Goal: Transaction & Acquisition: Purchase product/service

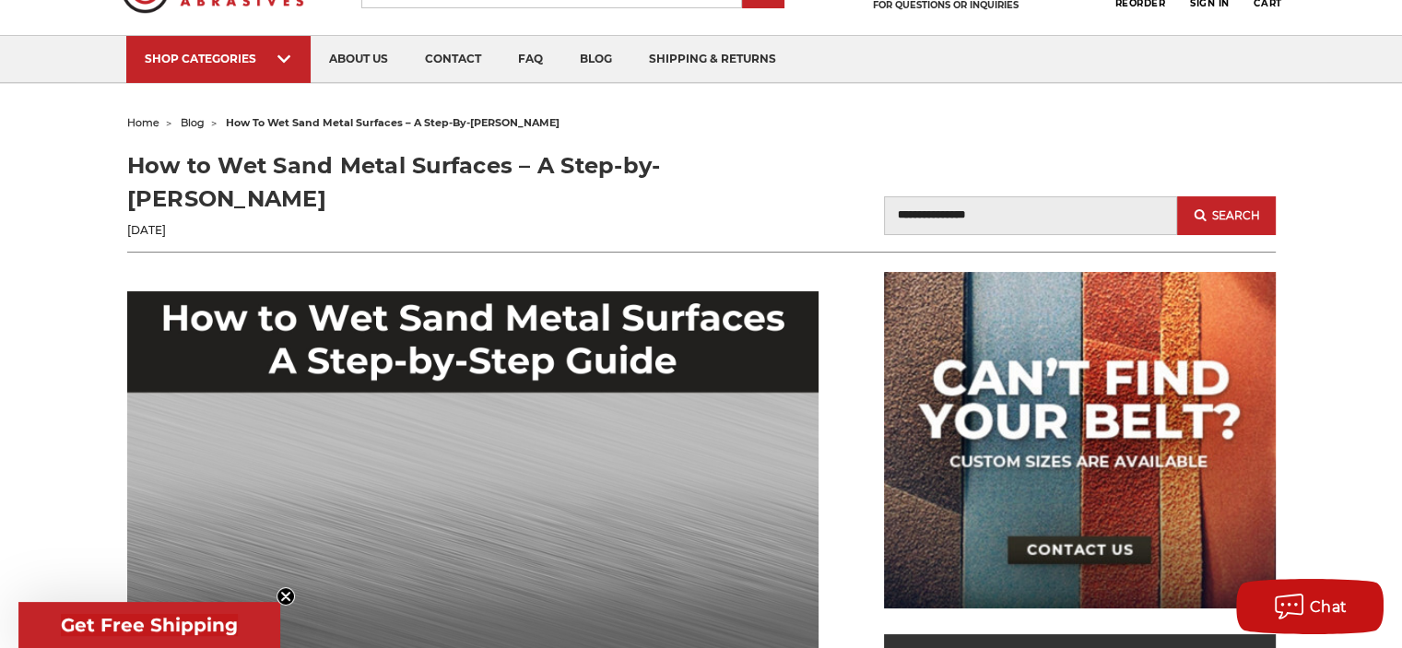
click at [1062, 82] on img at bounding box center [1076, 82] width 182 height 0
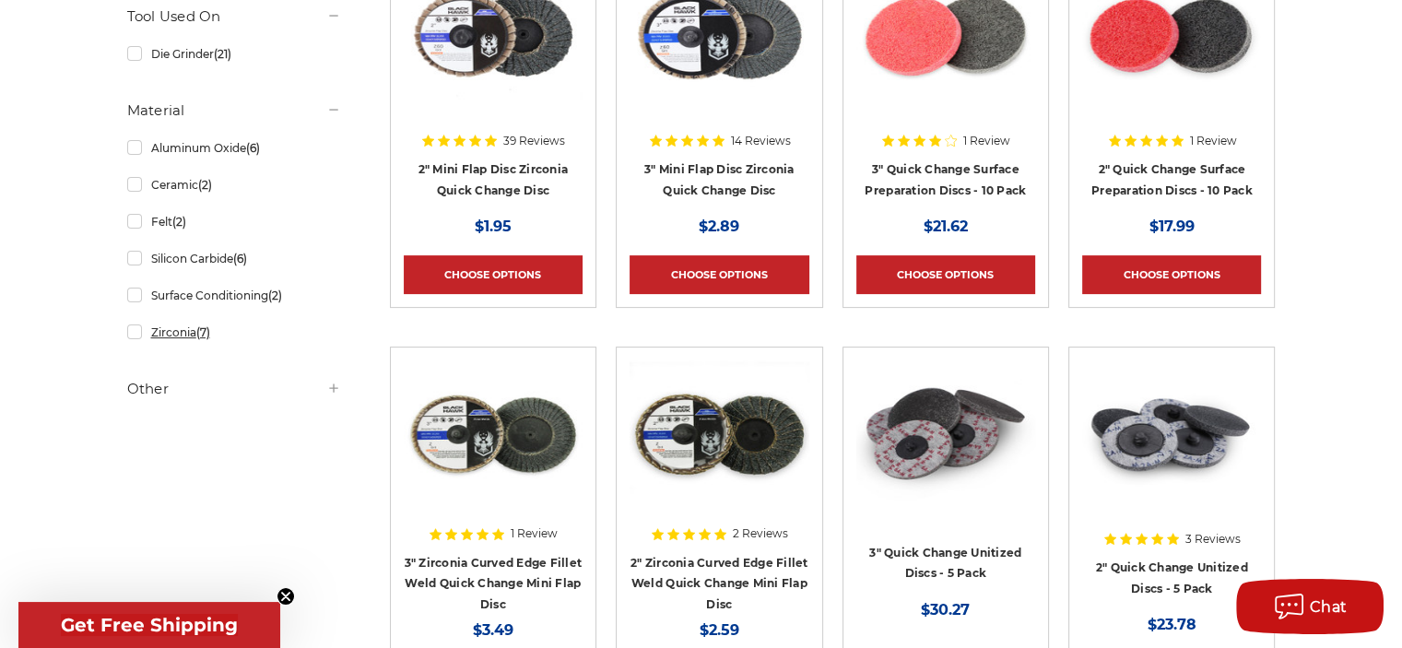
click at [139, 334] on link "Zirconia (7)" at bounding box center [234, 332] width 214 height 32
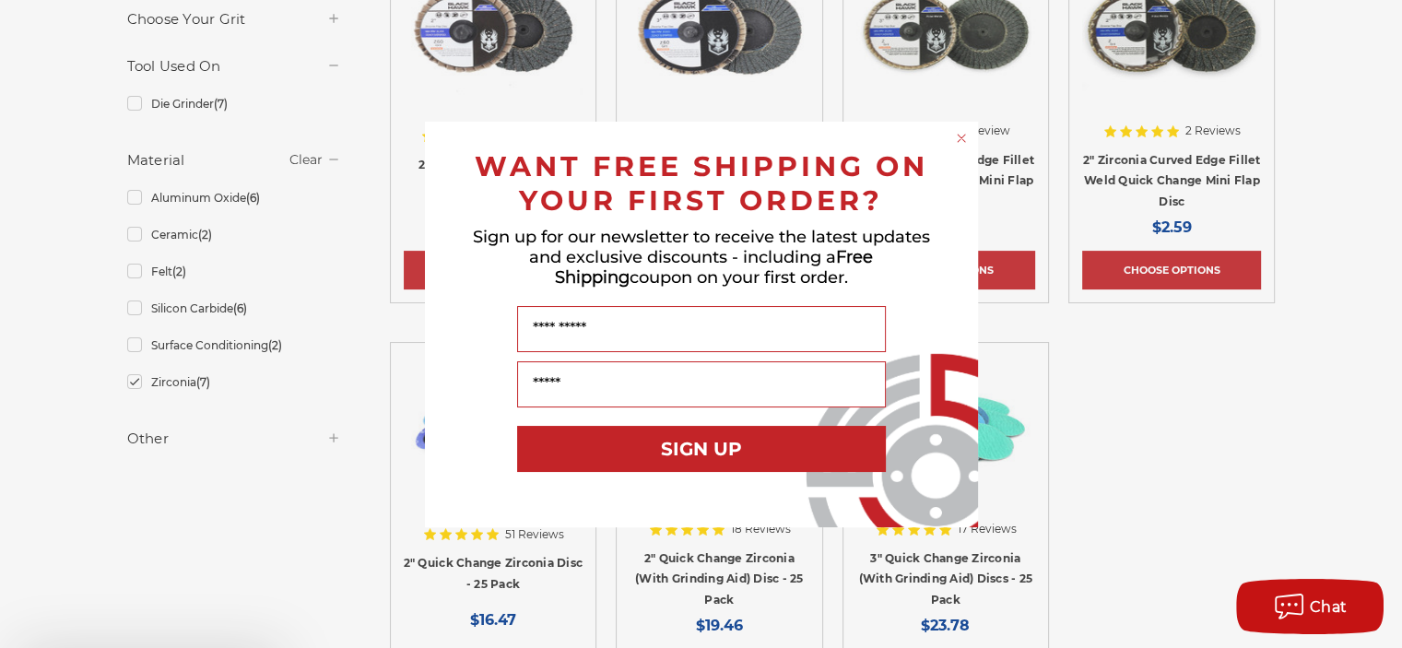
scroll to position [553, 0]
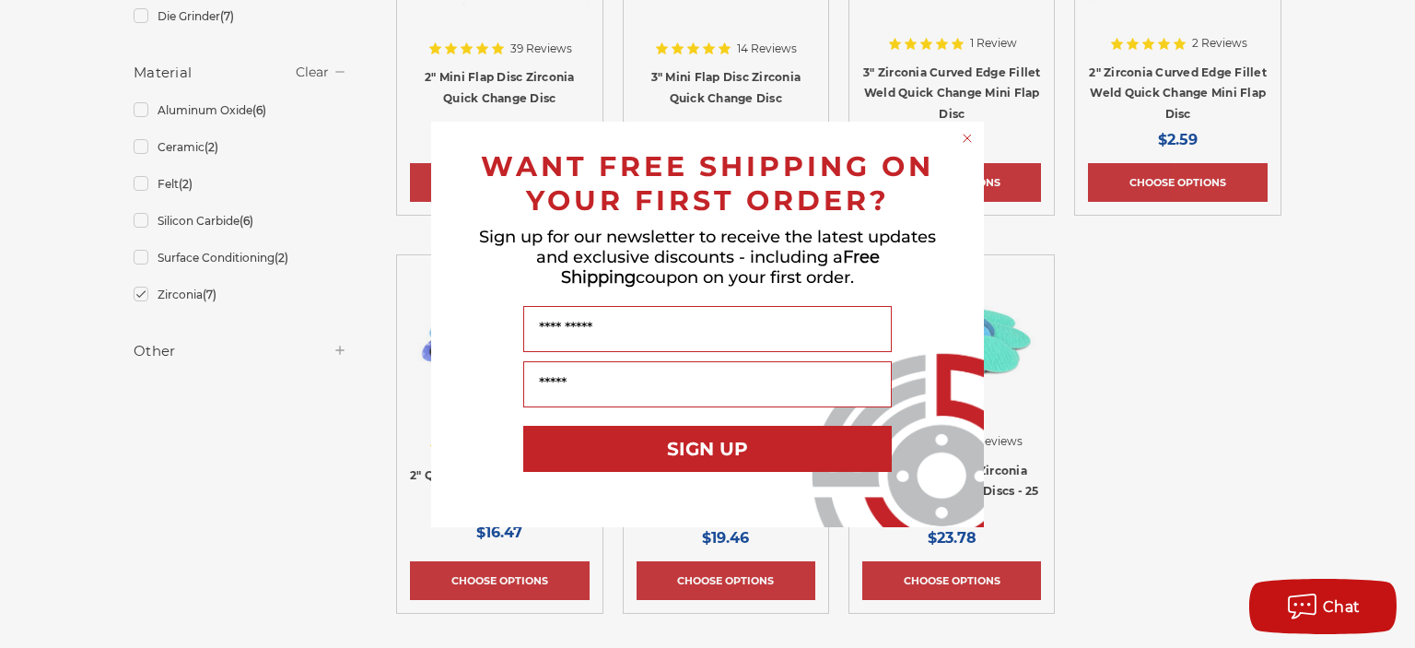
click at [966, 139] on icon "Close dialog" at bounding box center [967, 138] width 7 height 7
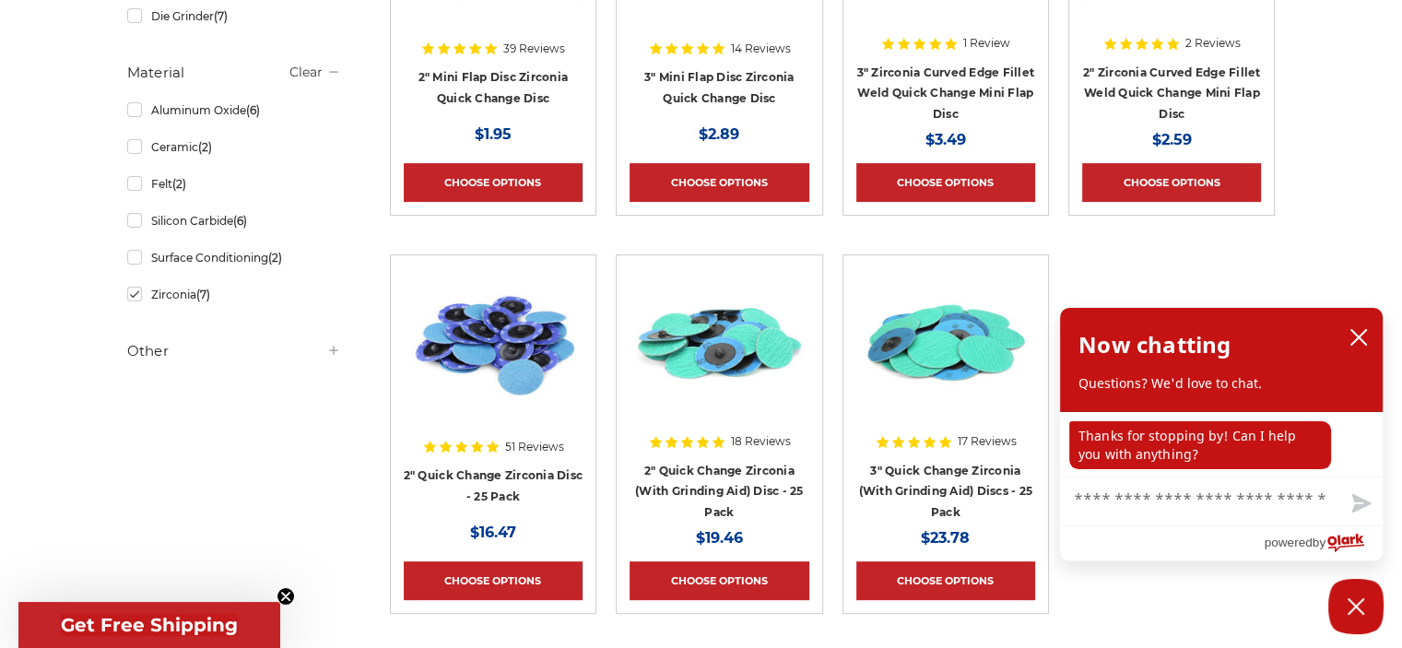
click at [936, 342] on img at bounding box center [945, 341] width 179 height 147
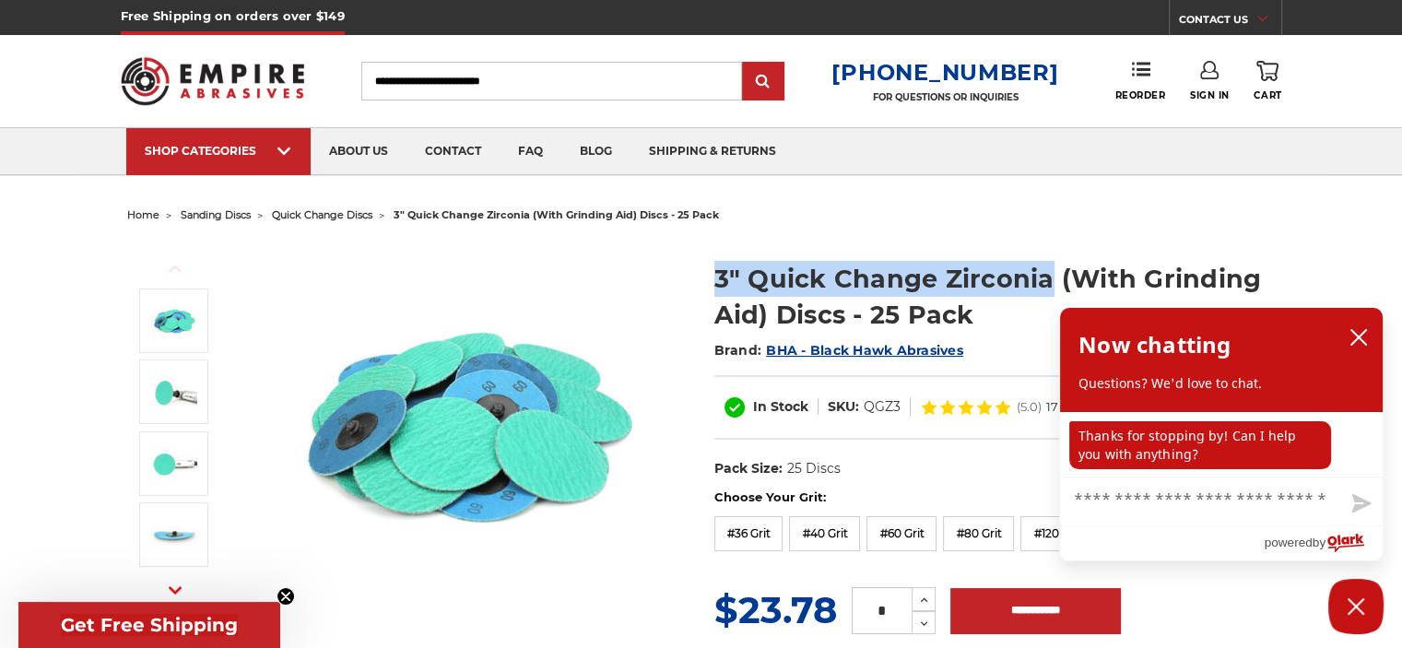
drag, startPoint x: 712, startPoint y: 273, endPoint x: 1047, endPoint y: 284, distance: 334.7
click at [1047, 284] on section "3" Quick Change Zirconia (With Grinding Aid) Discs - 25 Pack Brand: BHA - Black…" at bounding box center [994, 364] width 587 height 247
copy h1 "3" Quick Change Zirconia"
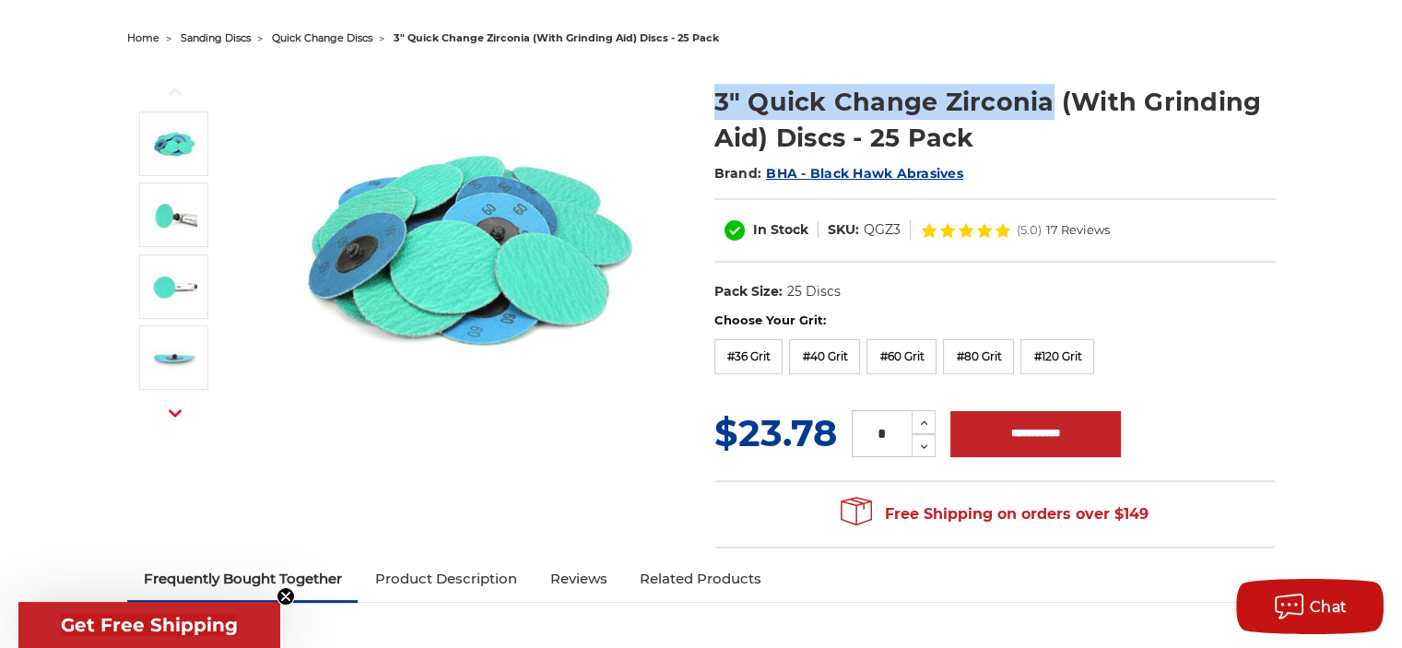
scroll to position [184, 0]
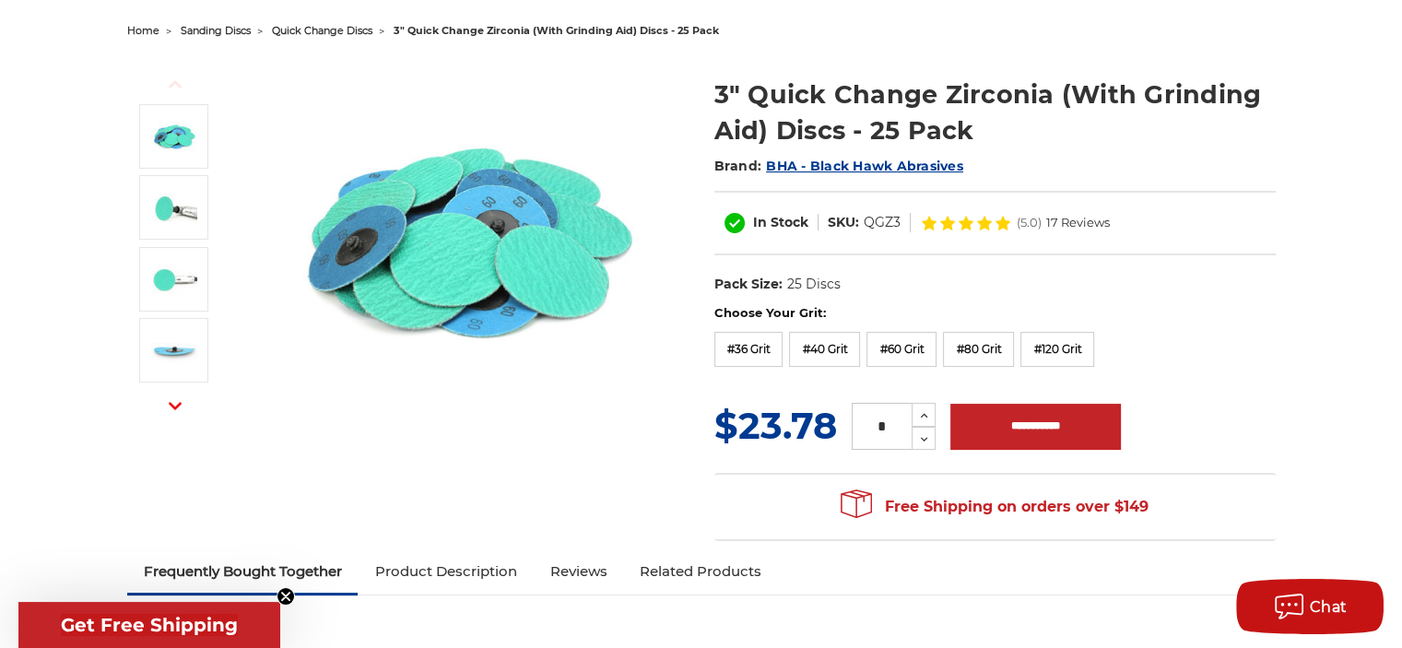
click at [808, 350] on label "#40 Grit" at bounding box center [824, 349] width 71 height 35
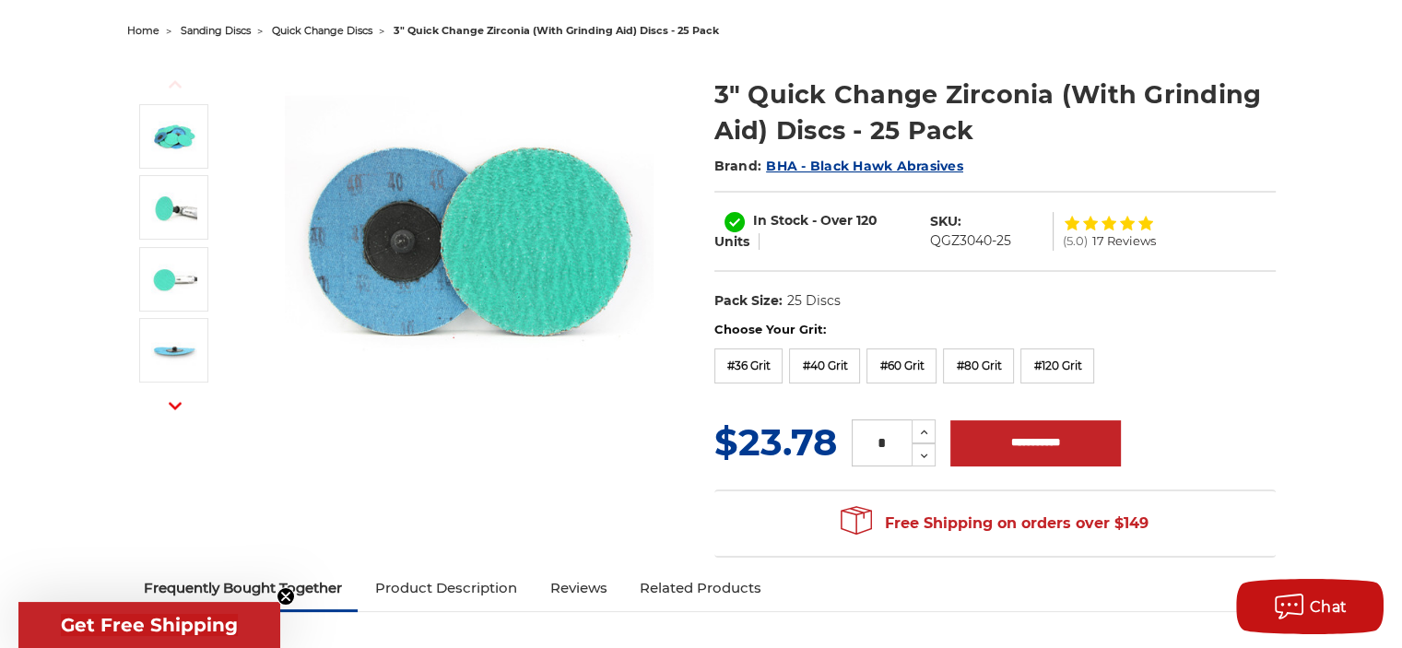
click at [970, 362] on label "#80 Grit" at bounding box center [978, 365] width 71 height 35
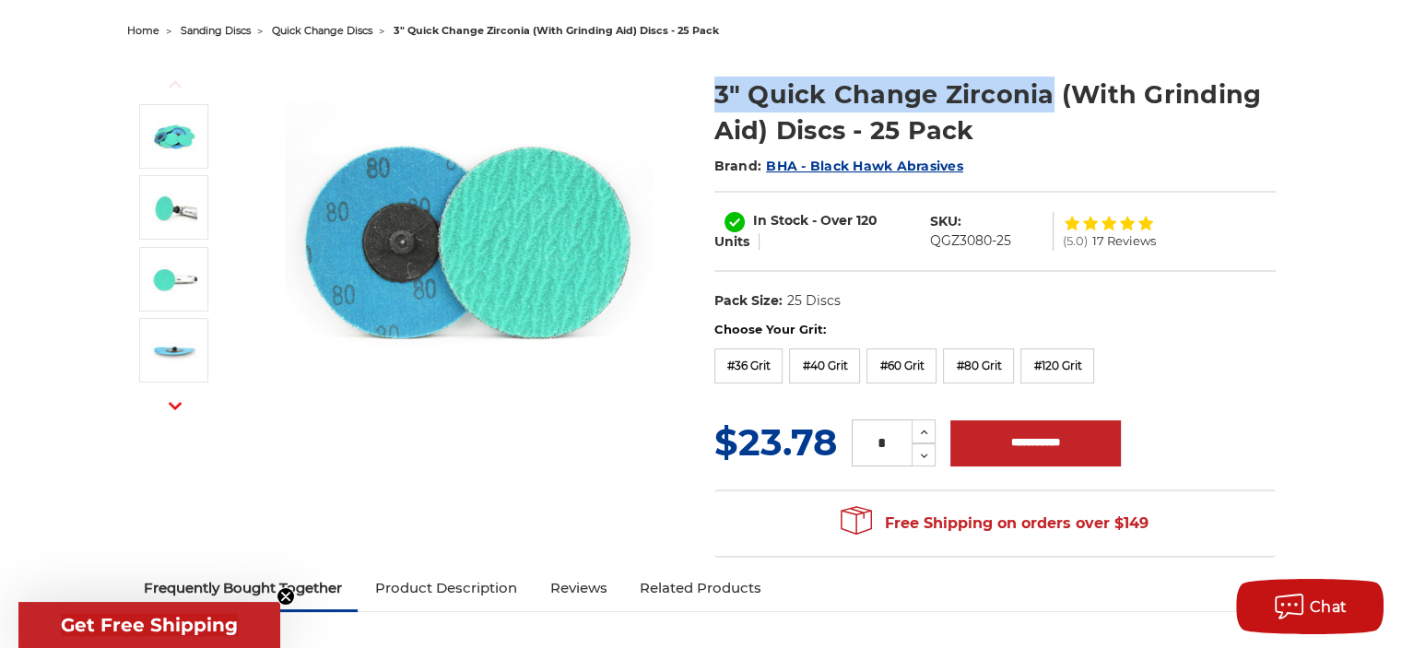
drag, startPoint x: 711, startPoint y: 95, endPoint x: 1047, endPoint y: 100, distance: 335.4
click at [1047, 100] on section "3" Quick Change Zirconia (With Grinding Aid) Discs - 25 Pack Brand: BHA - Black…" at bounding box center [994, 189] width 587 height 264
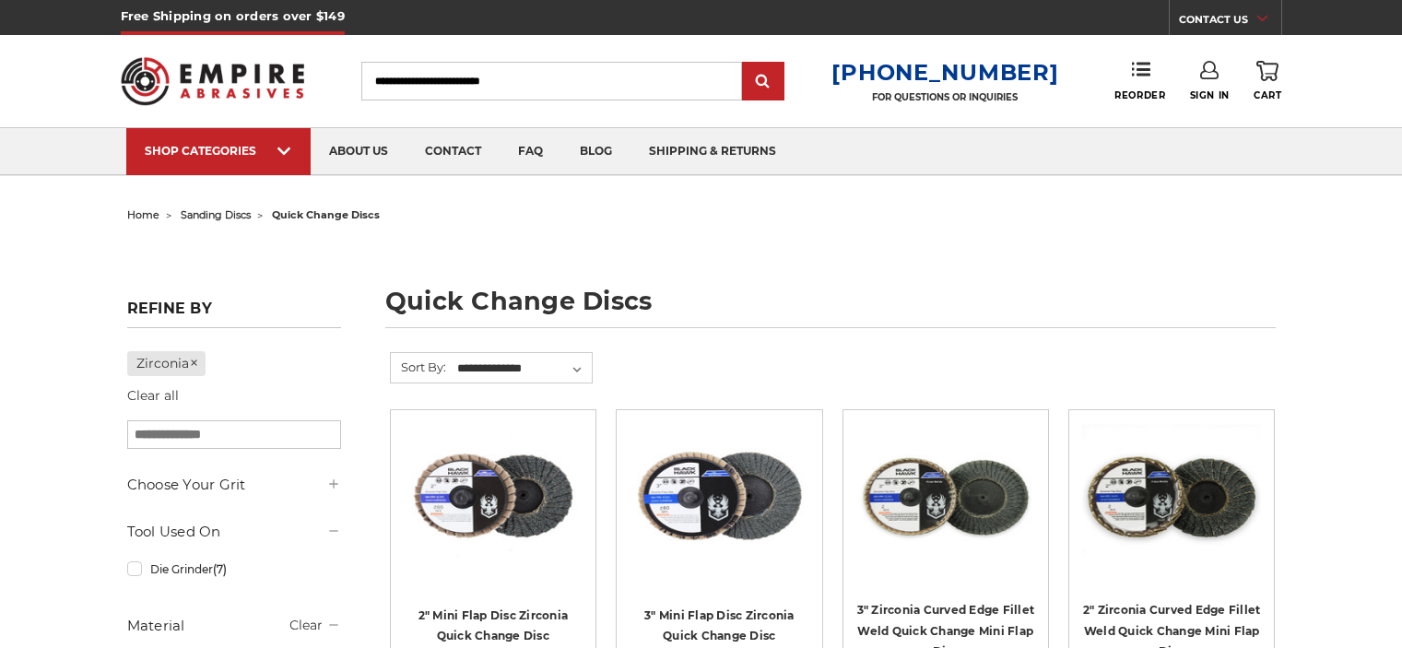
scroll to position [553, 0]
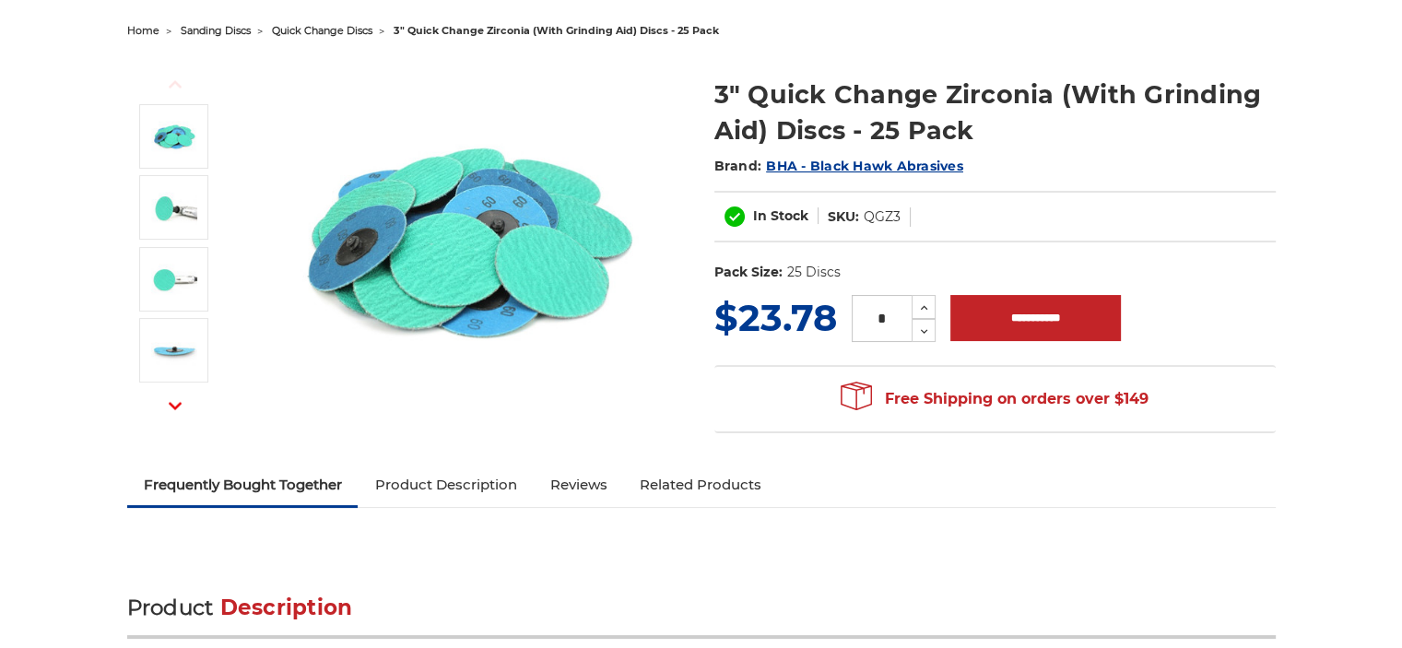
scroll to position [184, 0]
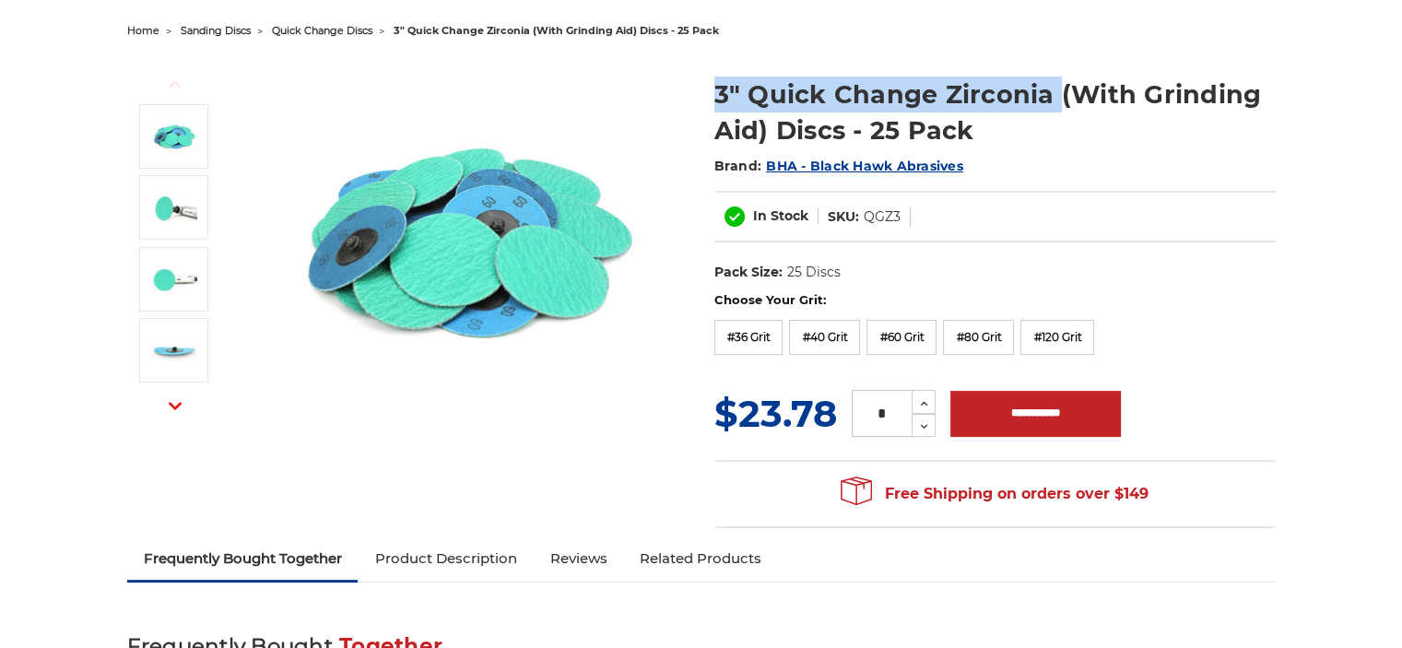
drag, startPoint x: 713, startPoint y: 100, endPoint x: 1047, endPoint y: 95, distance: 333.6
click at [1048, 95] on h1 "3" Quick Change Zirconia (With Grinding Aid) Discs - 25 Pack" at bounding box center [994, 112] width 561 height 72
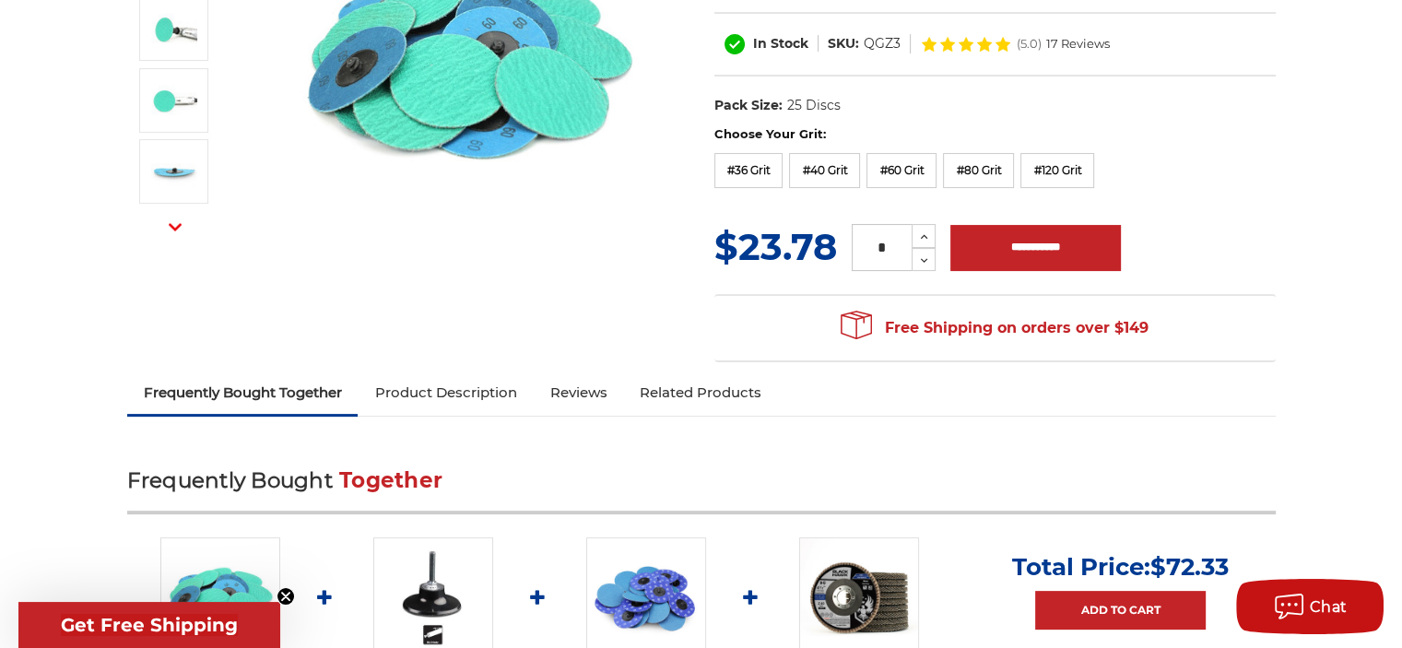
scroll to position [369, 0]
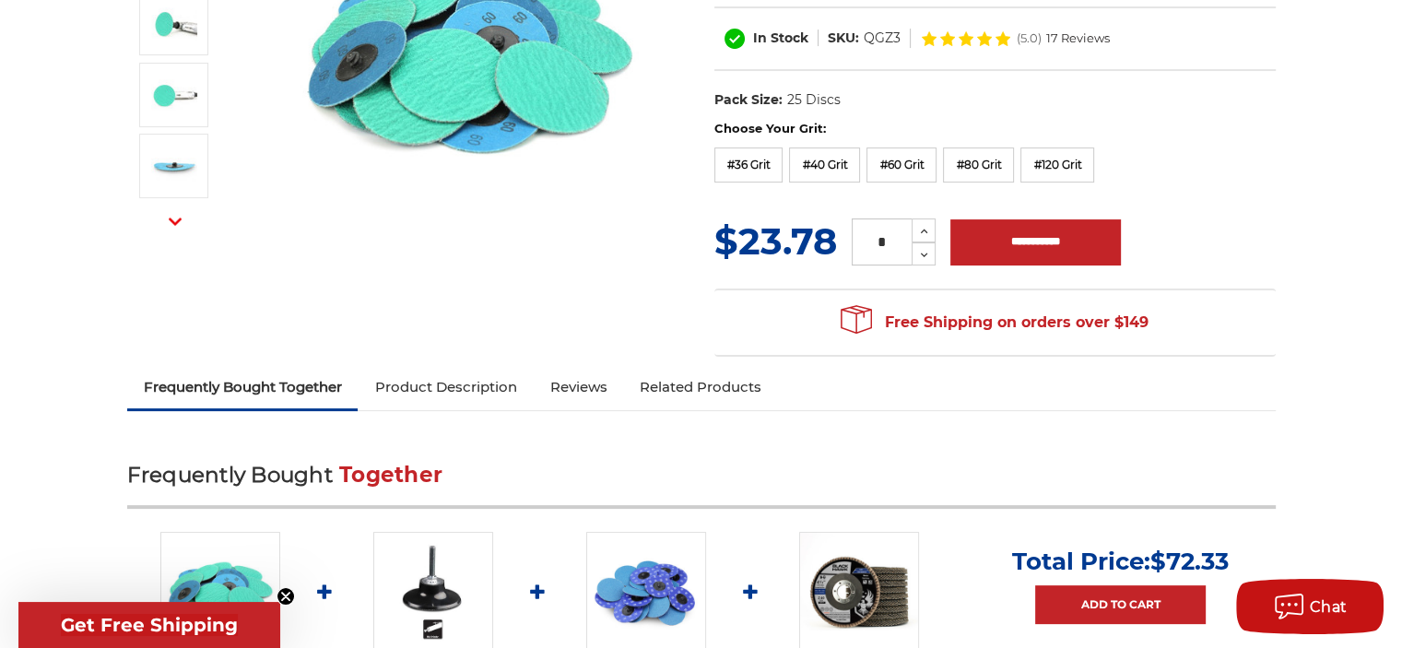
click at [833, 167] on label "#40 Grit" at bounding box center [824, 164] width 71 height 35
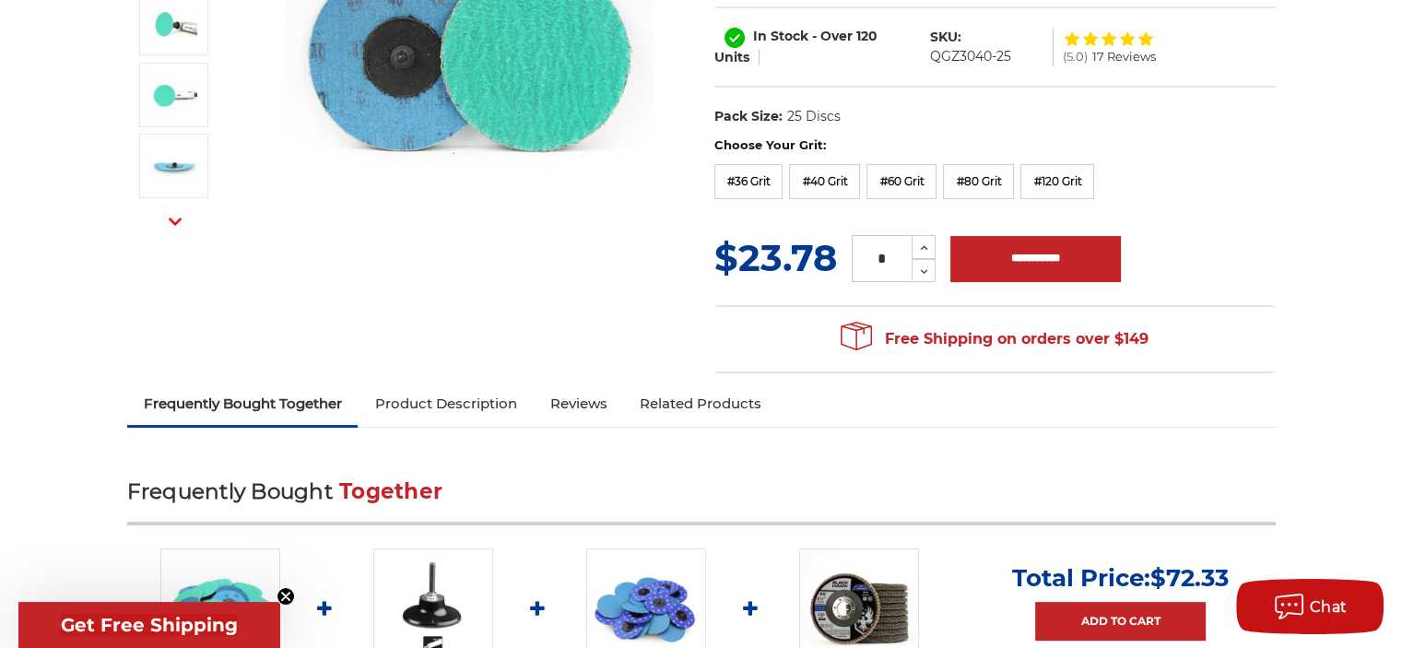
click at [753, 182] on label "#36 Grit" at bounding box center [748, 181] width 69 height 35
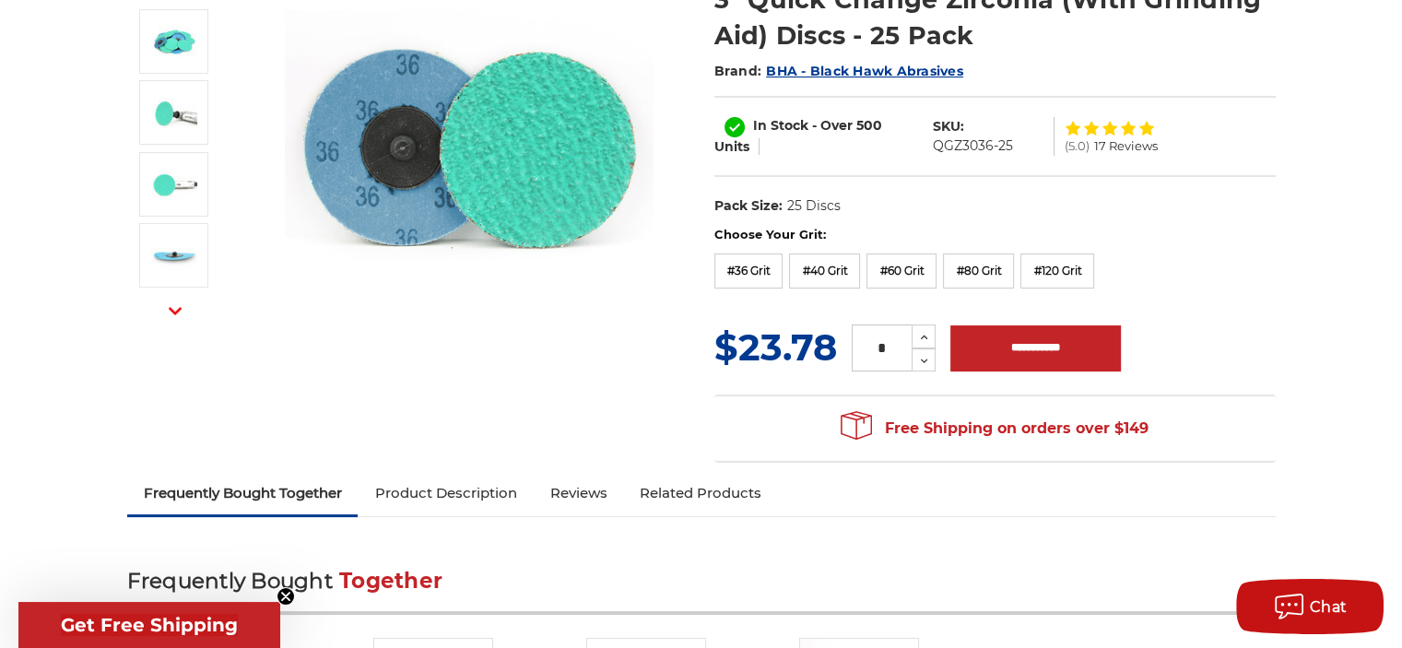
scroll to position [184, 0]
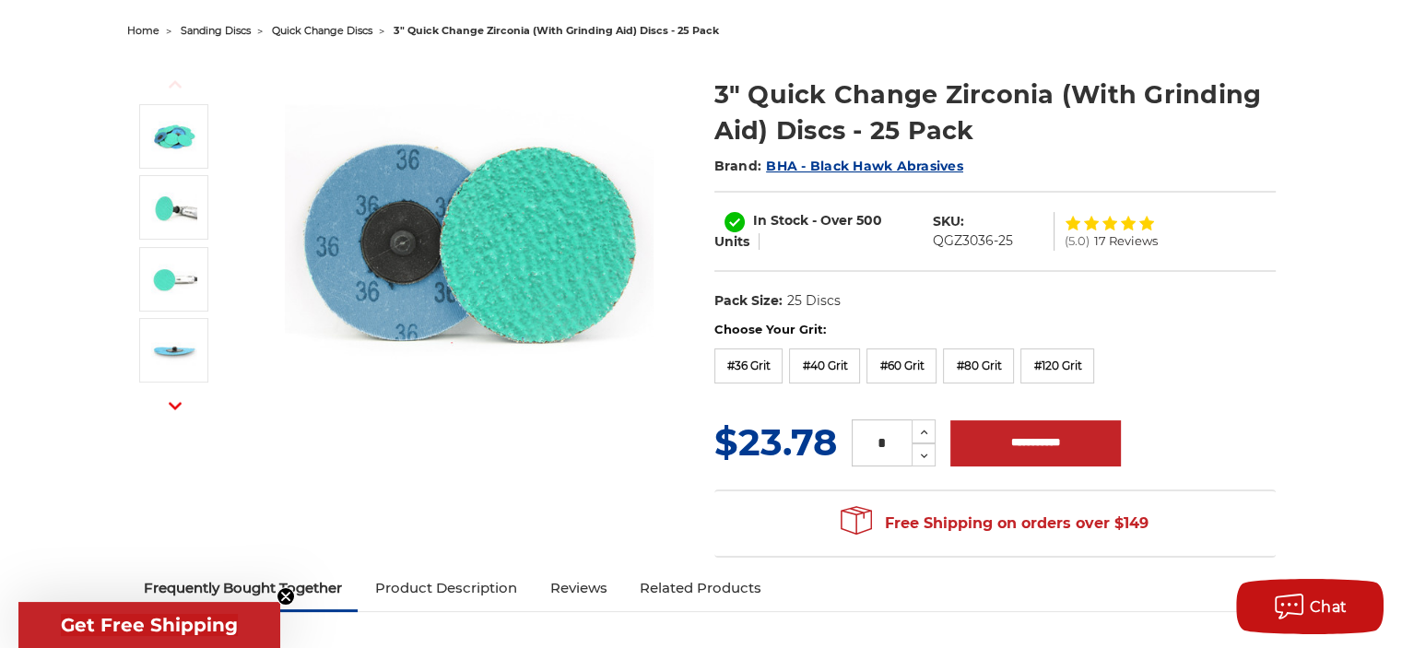
click at [825, 359] on label "#40 Grit" at bounding box center [824, 365] width 71 height 35
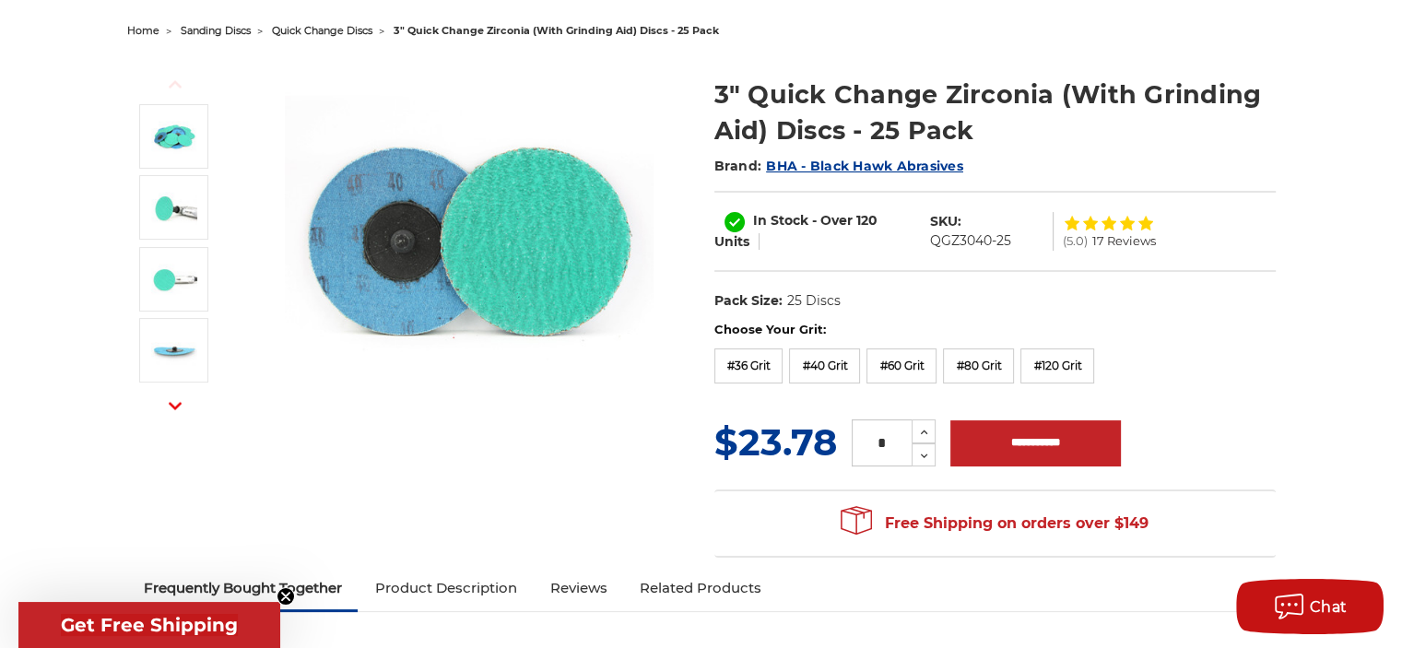
click at [888, 366] on label "#60 Grit" at bounding box center [901, 365] width 70 height 35
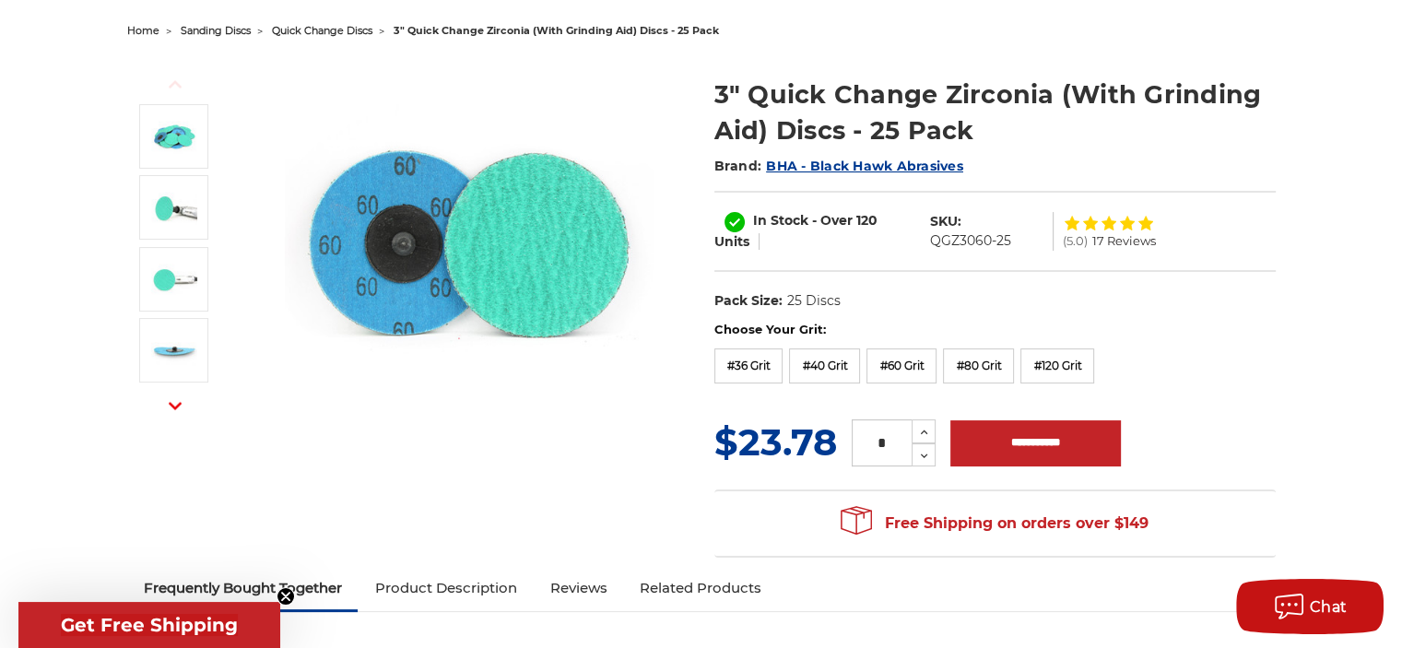
click at [828, 369] on label "#40 Grit" at bounding box center [824, 365] width 71 height 35
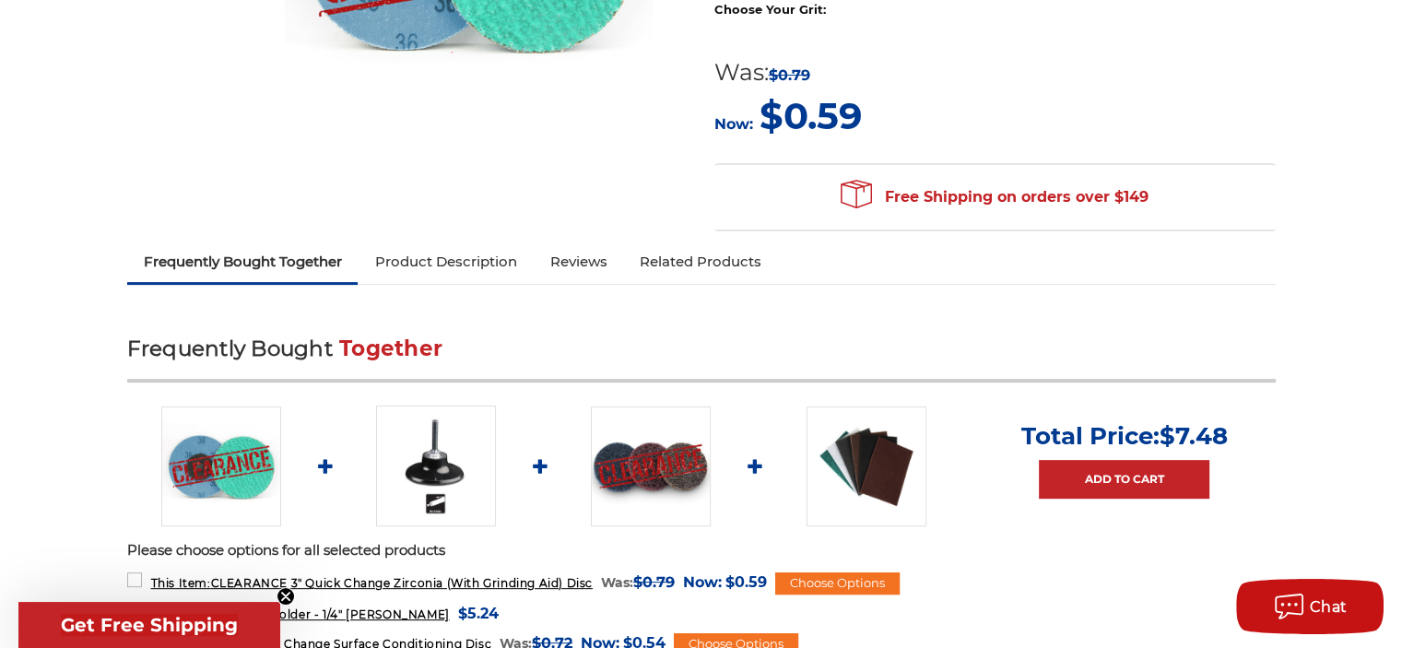
scroll to position [482, 0]
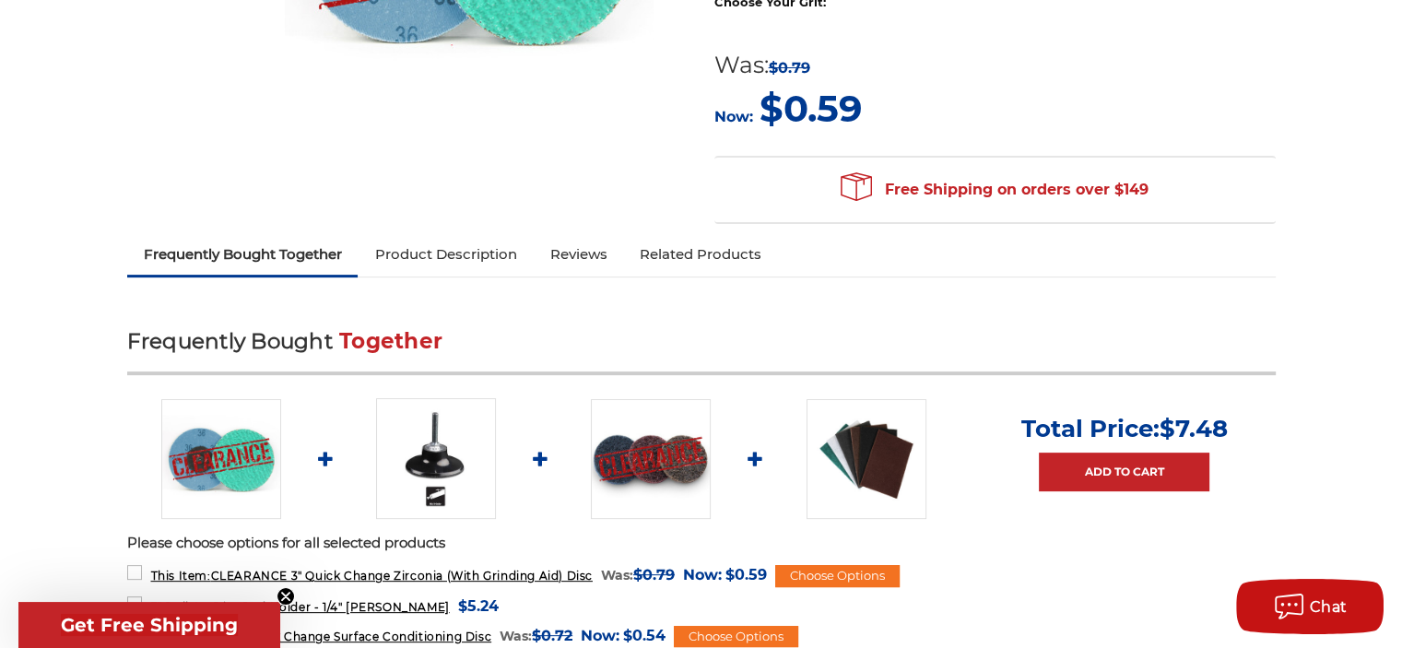
click at [413, 255] on link "Product Description" at bounding box center [445, 254] width 175 height 41
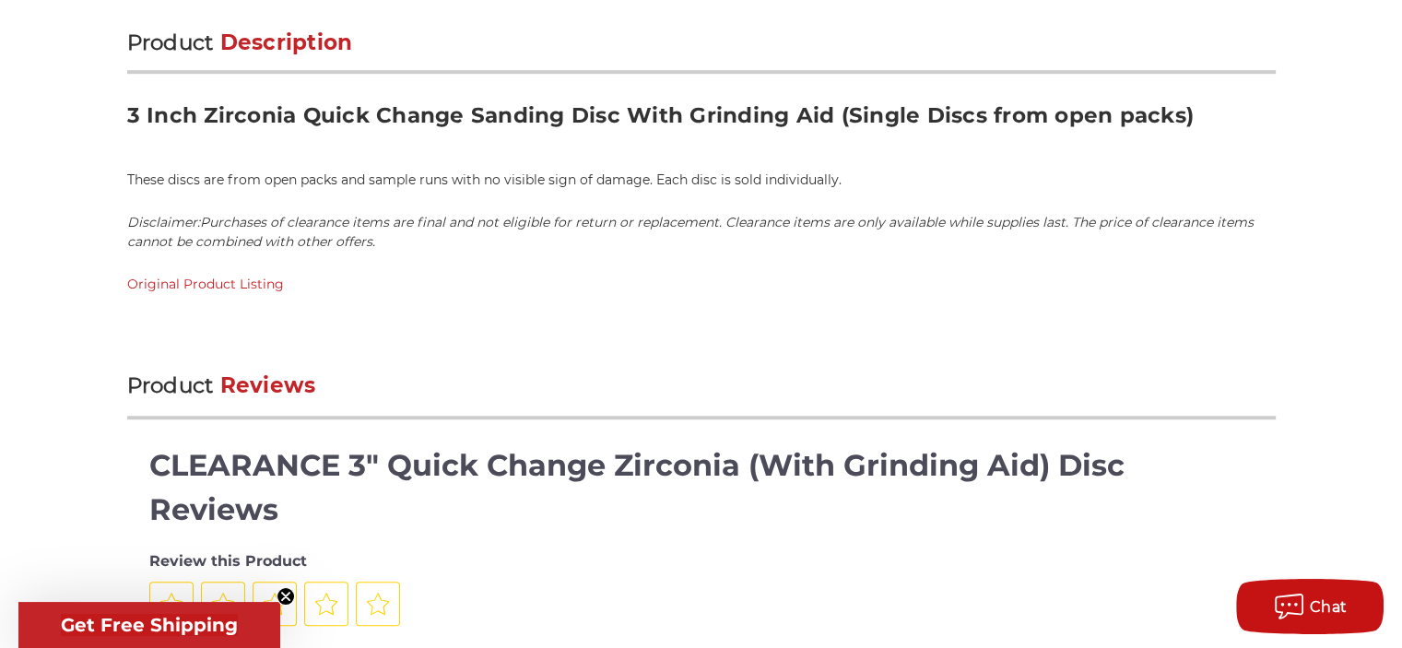
scroll to position [1185, 0]
